Goal: Download file/media

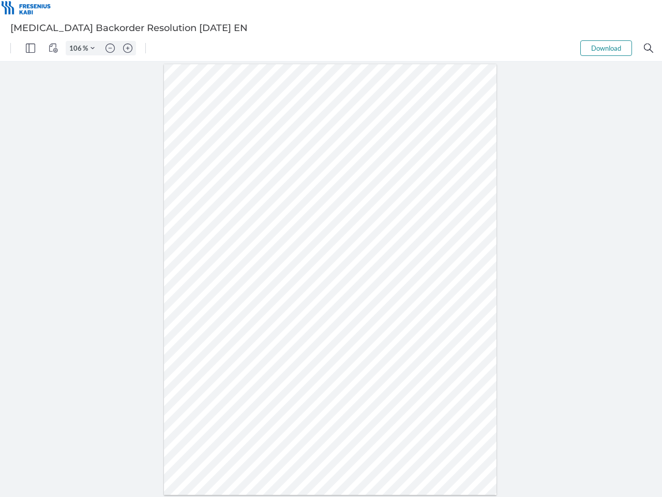
click at [31, 48] on img "Panel" at bounding box center [30, 47] width 9 height 9
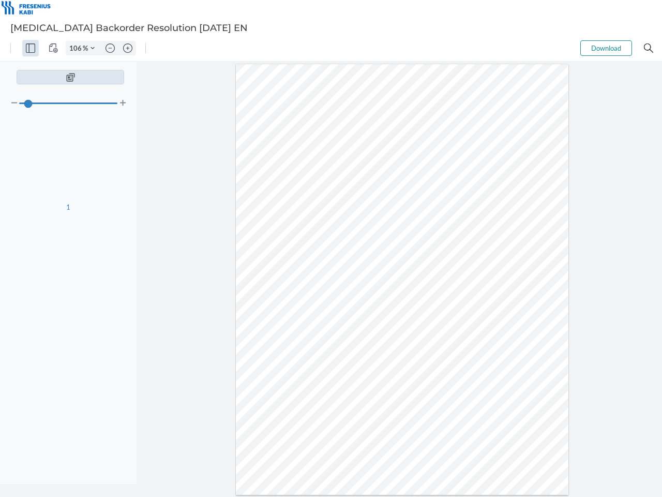
click at [53, 48] on img "View Controls" at bounding box center [53, 47] width 9 height 9
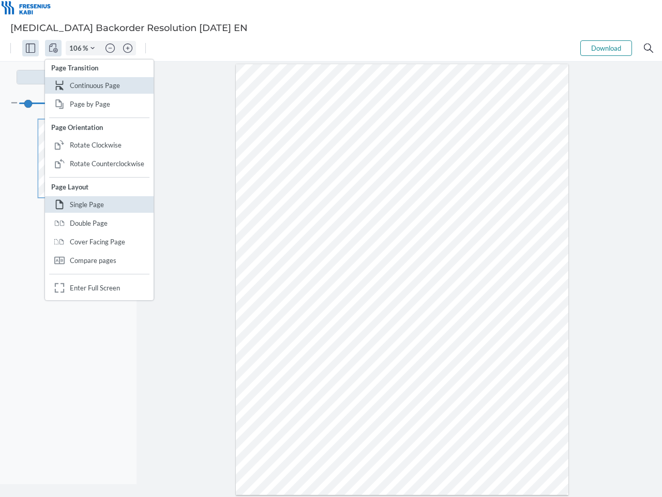
click at [77, 48] on input "106" at bounding box center [74, 47] width 17 height 9
click at [93, 48] on img "Zoom Controls" at bounding box center [93, 48] width 4 height 4
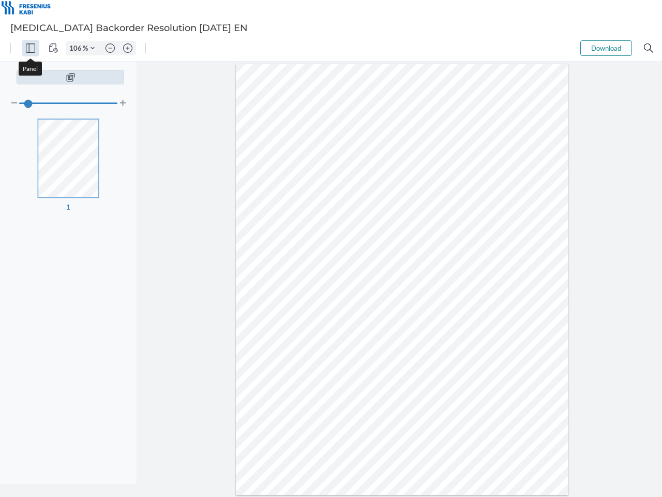
click at [110, 48] on img "Zoom out" at bounding box center [110, 47] width 9 height 9
click at [128, 48] on img "Zoom in" at bounding box center [127, 47] width 9 height 9
type input "106"
click at [606, 48] on button "Download" at bounding box center [607, 48] width 52 height 16
click at [649, 48] on img "Search" at bounding box center [648, 47] width 9 height 9
